Goal: Information Seeking & Learning: Learn about a topic

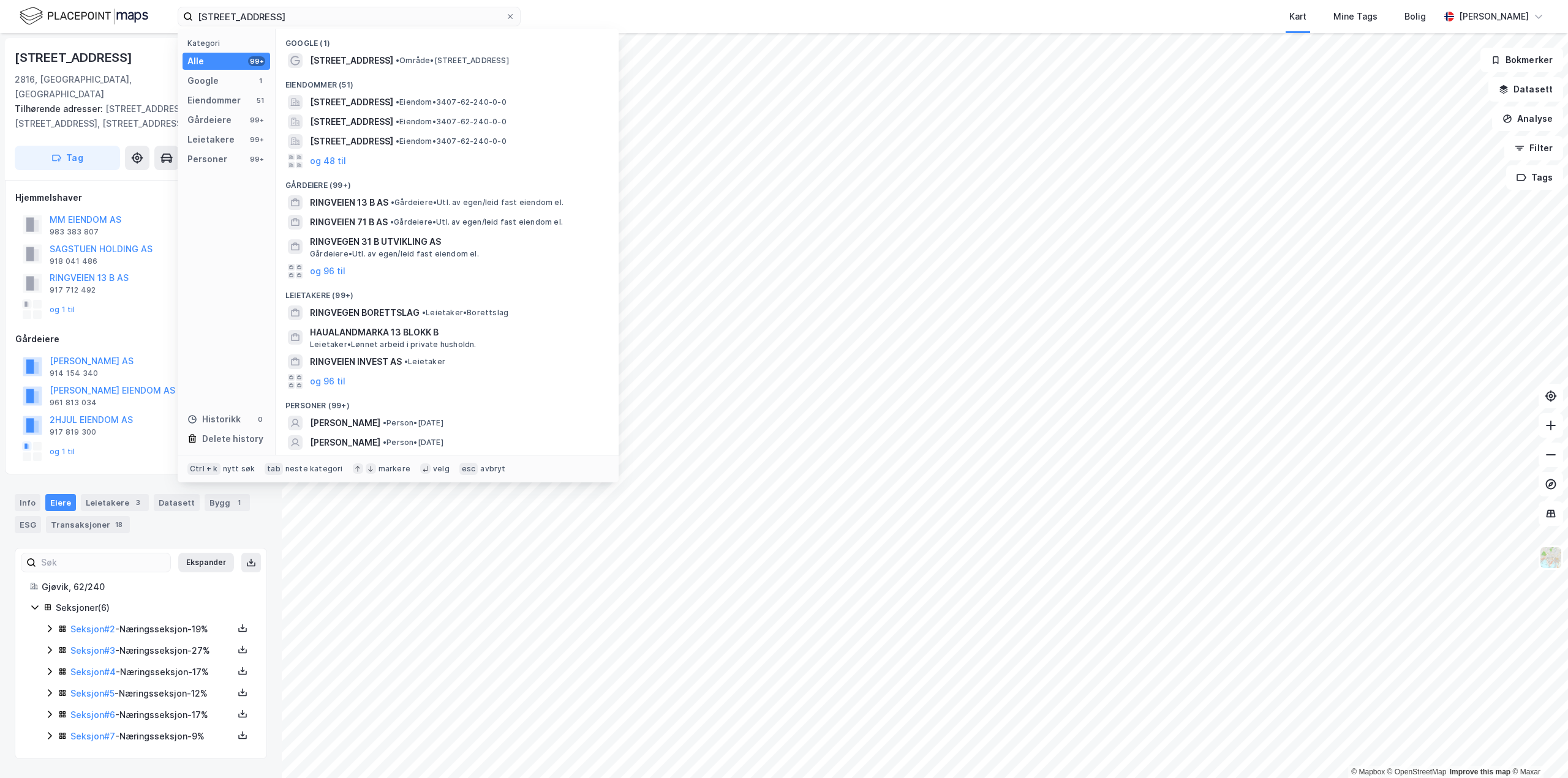
click at [1, 16] on div "[STREET_ADDRESS] Kategori Alle 99+ Google 1 Eiendommer 51 Gårdeiere 99+ Leietak…" at bounding box center [784, 16] width 1568 height 33
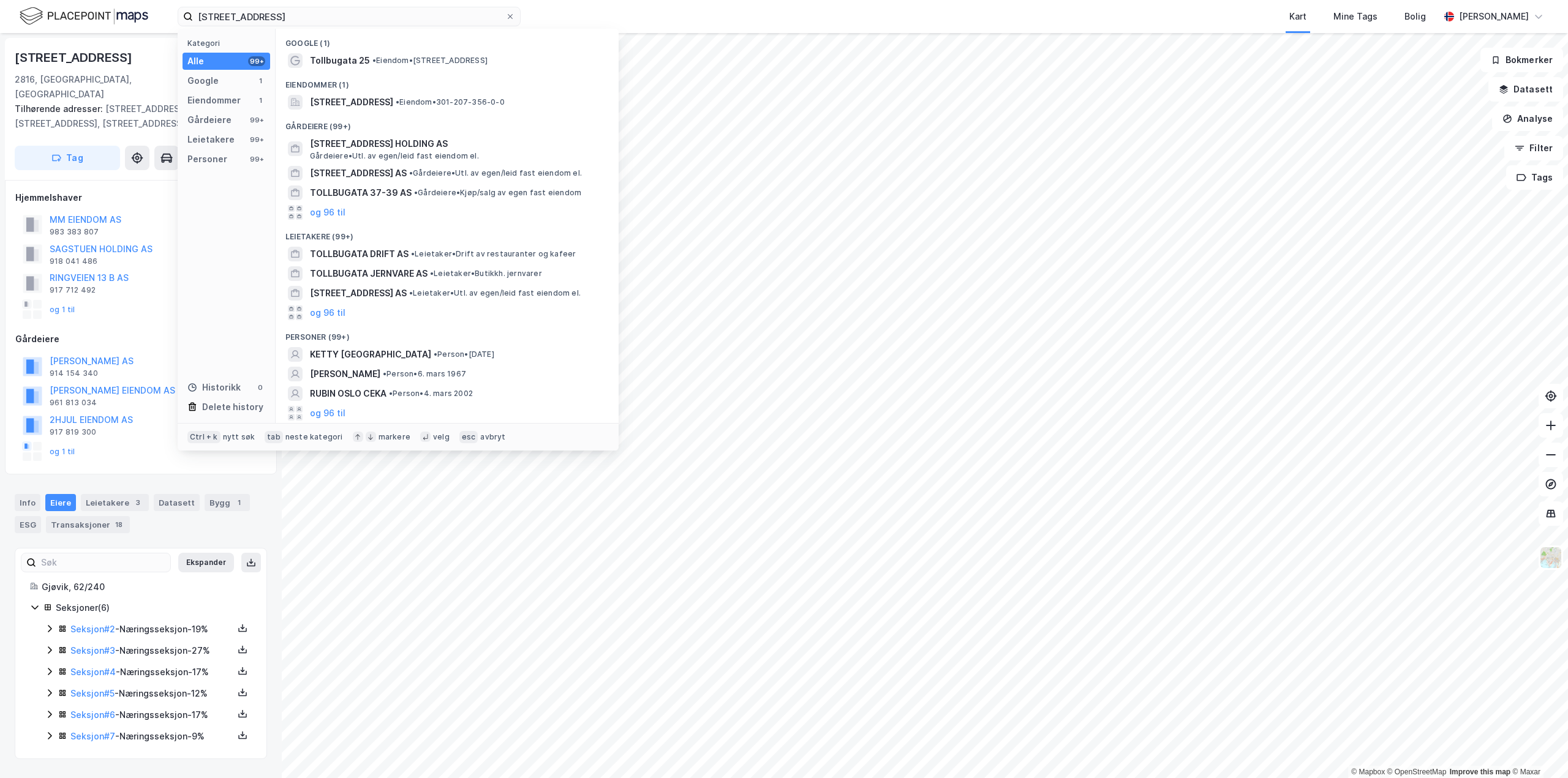
type input "[STREET_ADDRESS]"
click at [509, 16] on icon at bounding box center [511, 16] width 8 height 8
click at [505, 16] on input "[STREET_ADDRESS]" at bounding box center [349, 16] width 313 height 18
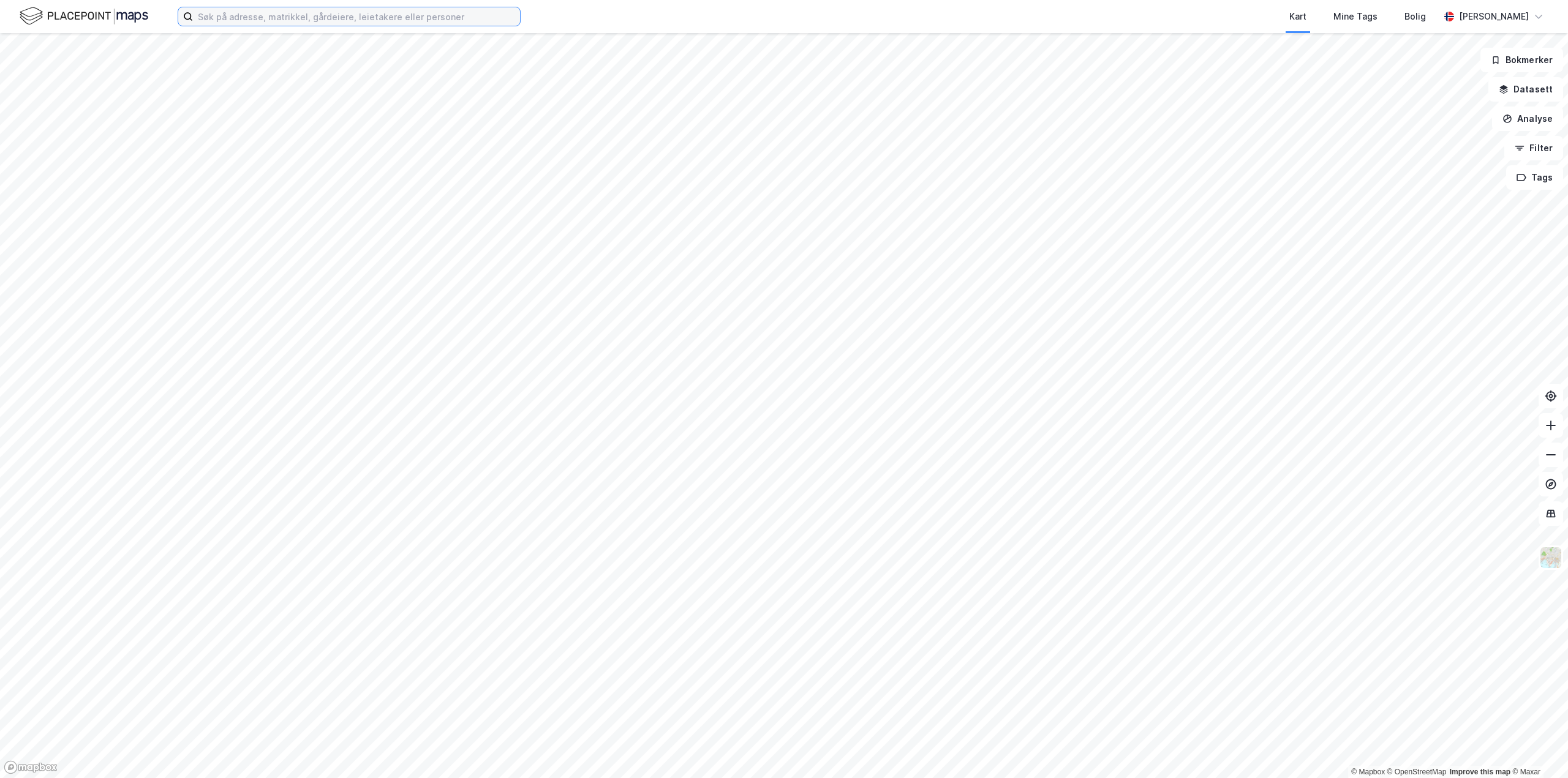
click at [340, 16] on input at bounding box center [357, 16] width 327 height 18
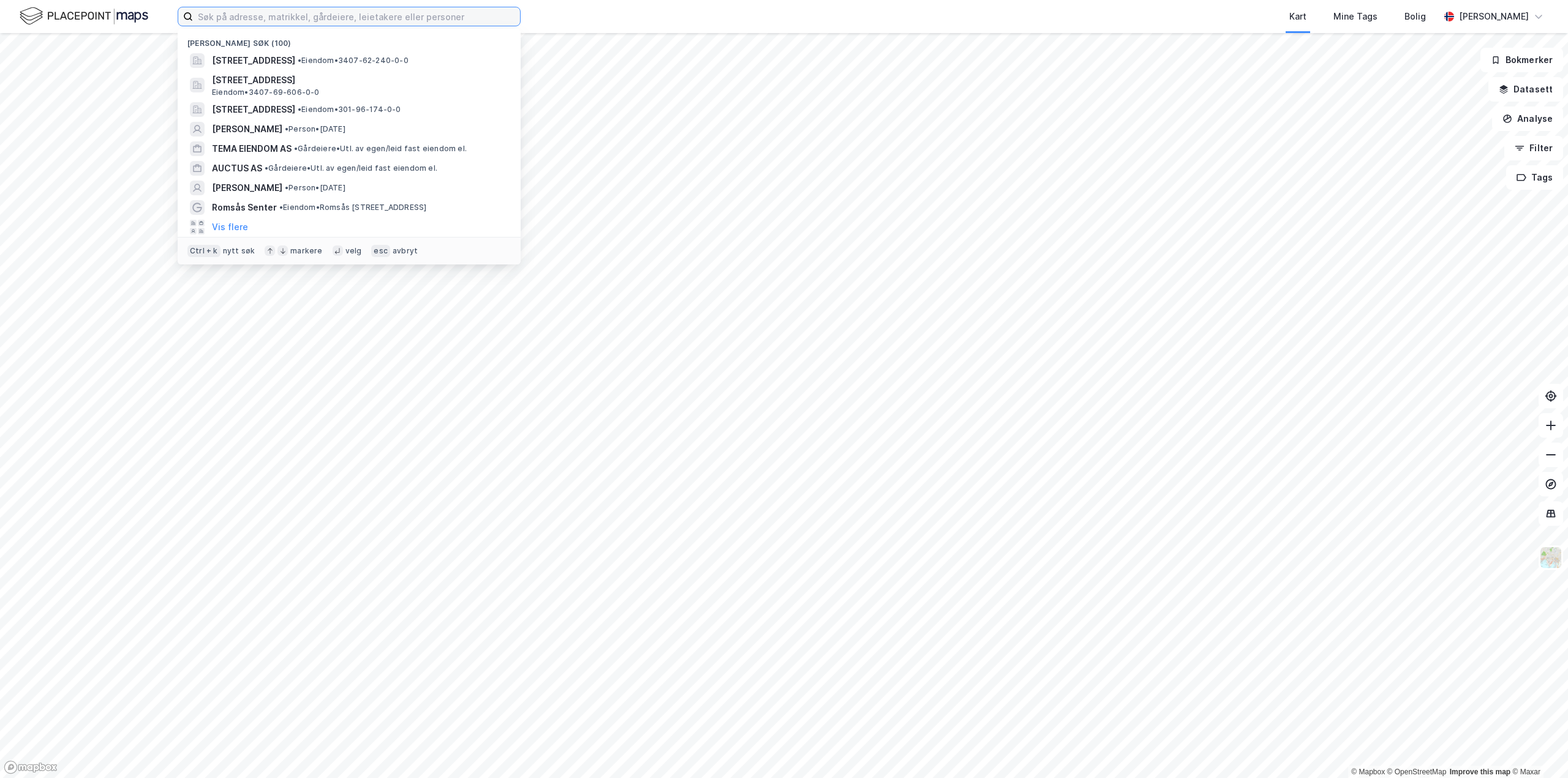
paste input "[STREET_ADDRESS]"
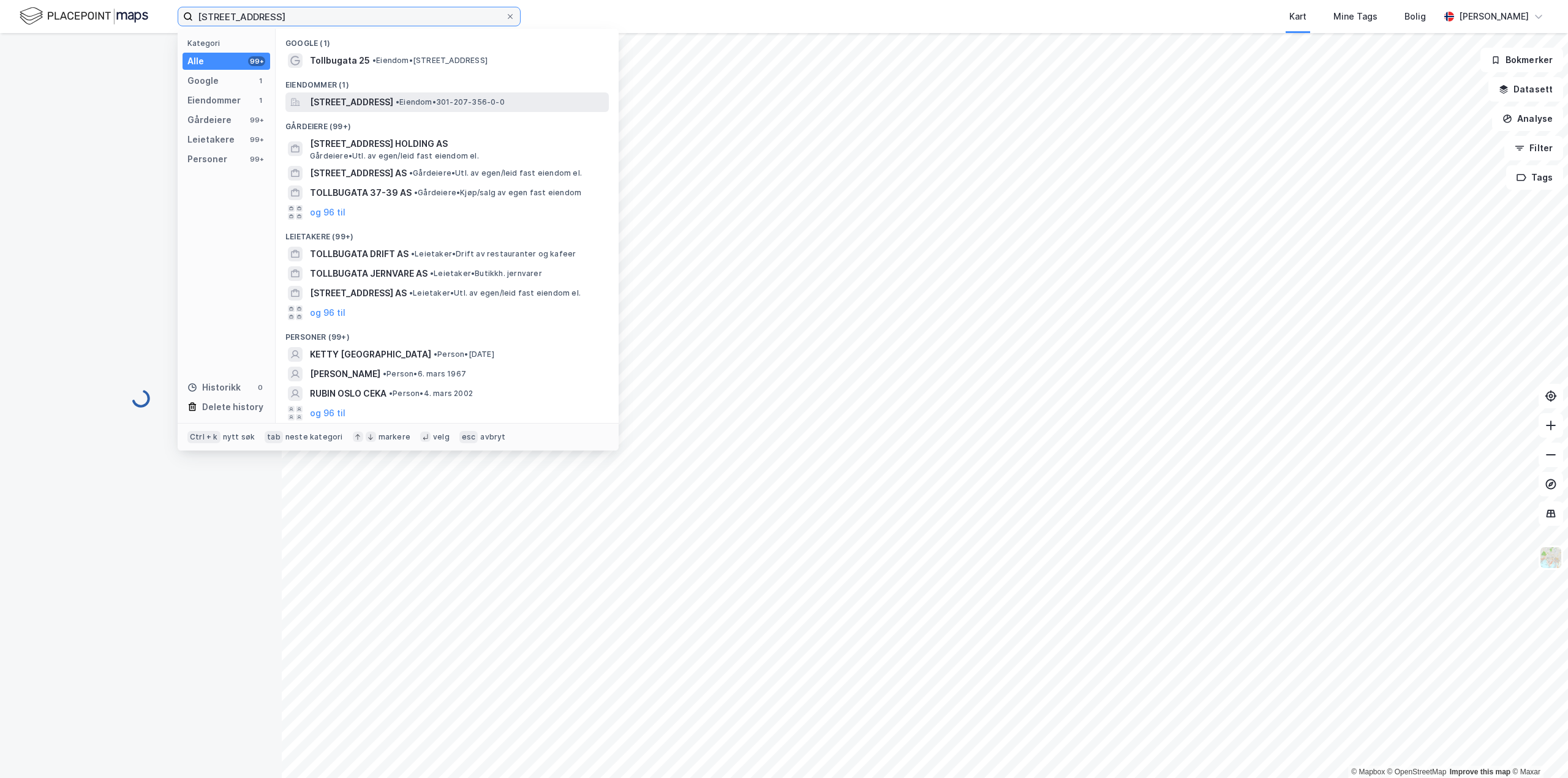
type input "[STREET_ADDRESS]"
click at [351, 99] on span "[STREET_ADDRESS]" at bounding box center [351, 102] width 84 height 14
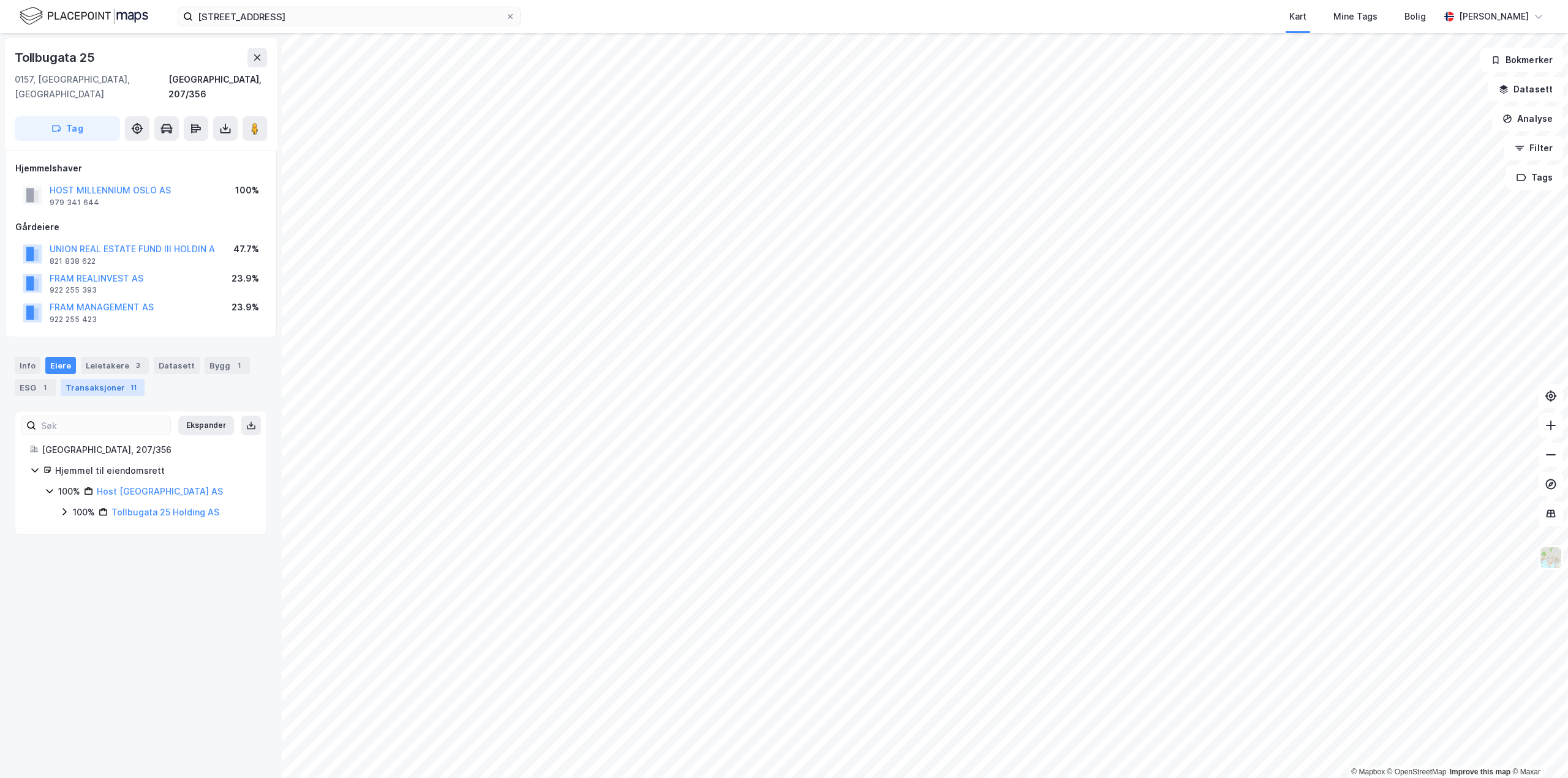
click at [107, 379] on div "Transaksjoner 11" at bounding box center [102, 388] width 84 height 17
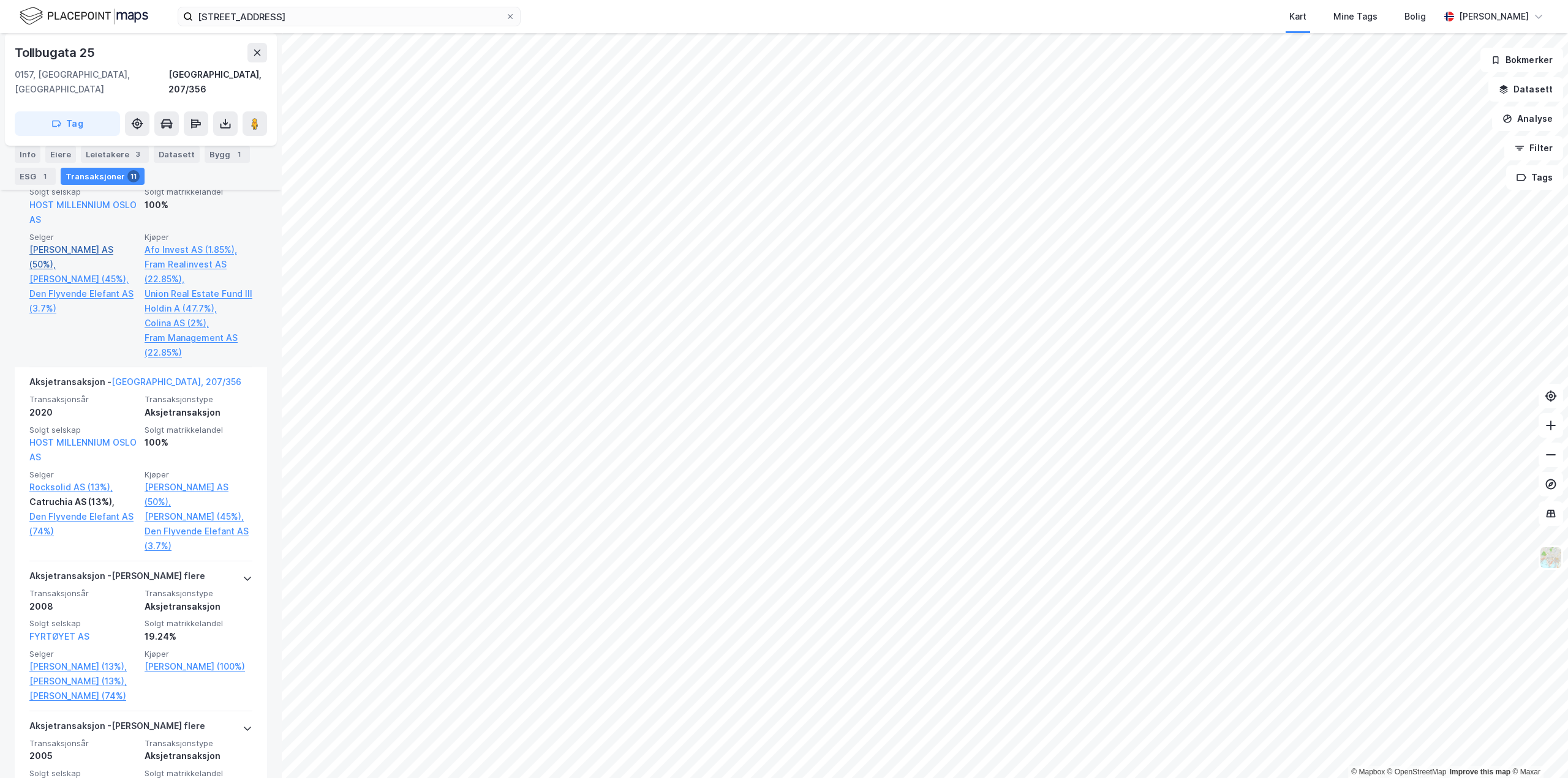
scroll to position [2021, 0]
